Goal: Check status

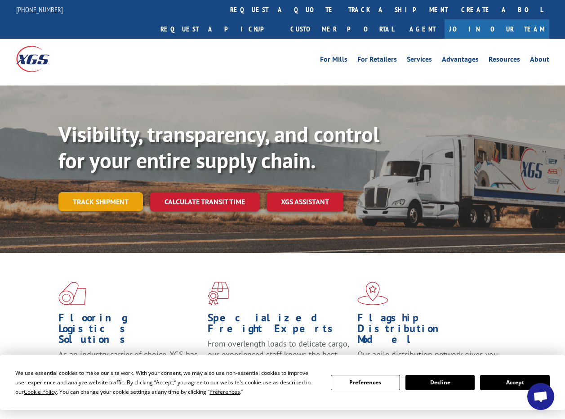
click at [118, 192] on link "Track shipment" at bounding box center [100, 201] width 85 height 19
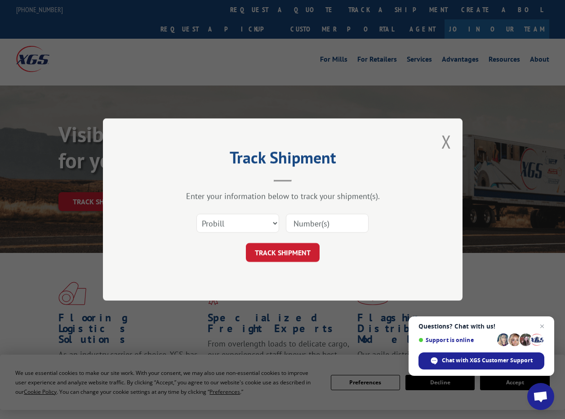
click at [311, 224] on input at bounding box center [327, 223] width 83 height 19
type input "32010"
click button "TRACK SHIPMENT" at bounding box center [283, 252] width 74 height 19
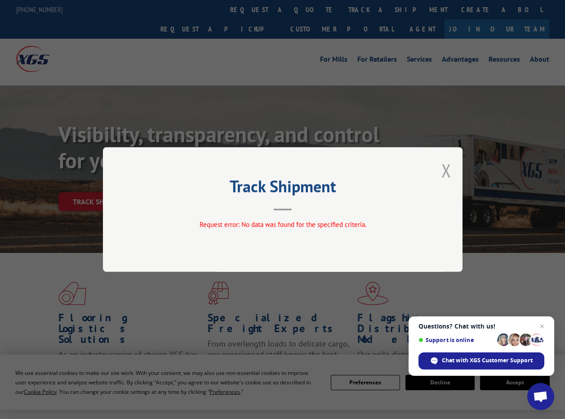
click at [443, 173] on button "Close modal" at bounding box center [447, 170] width 10 height 24
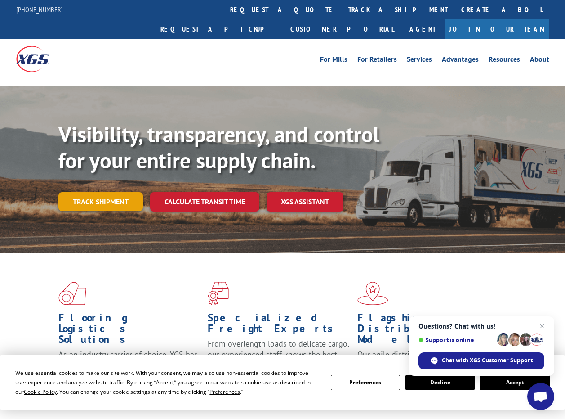
click at [123, 192] on link "Track shipment" at bounding box center [100, 201] width 85 height 19
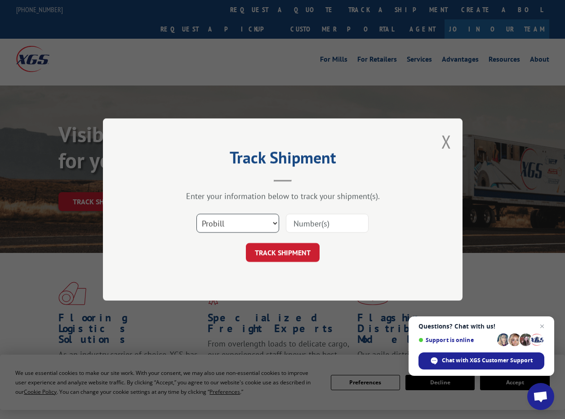
click at [272, 223] on select "Select category... Probill BOL PO" at bounding box center [237, 223] width 83 height 19
select select "bol"
click at [196, 214] on select "Select category... Probill BOL PO" at bounding box center [237, 223] width 83 height 19
click at [323, 225] on input at bounding box center [327, 223] width 83 height 19
type input "32010"
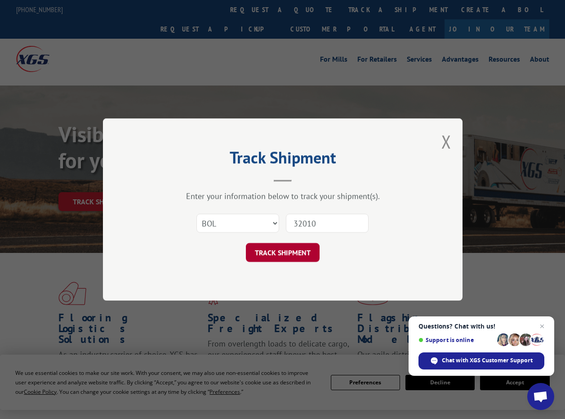
click at [295, 252] on button "TRACK SHIPMENT" at bounding box center [283, 252] width 74 height 19
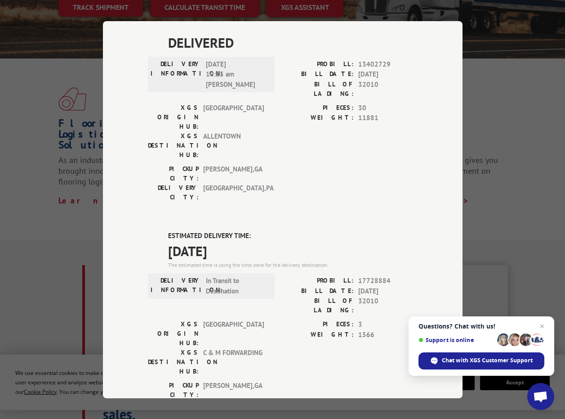
scroll to position [225, 0]
